Goal: Entertainment & Leisure: Consume media (video, audio)

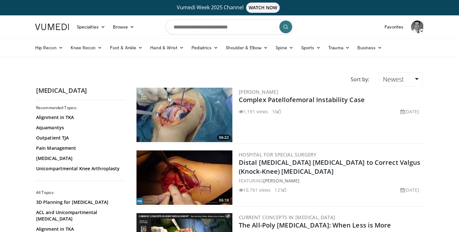
scroll to position [807, 0]
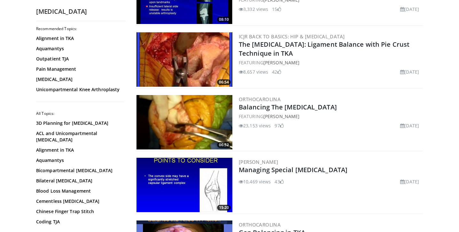
click at [209, 127] on img at bounding box center [184, 122] width 96 height 54
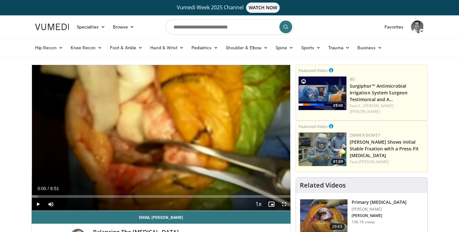
click at [37, 203] on span "Video Player" at bounding box center [38, 203] width 13 height 13
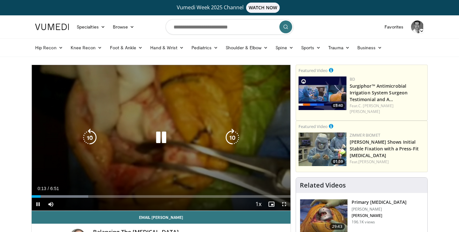
click at [164, 139] on icon "Video Player" at bounding box center [161, 137] width 18 height 18
click at [159, 140] on icon "Video Player" at bounding box center [161, 137] width 18 height 18
click at [162, 140] on icon "Video Player" at bounding box center [161, 137] width 18 height 18
